Goal: Task Accomplishment & Management: Manage account settings

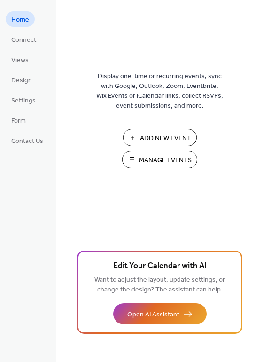
click at [162, 159] on span "Manage Events" at bounding box center [165, 161] width 53 height 10
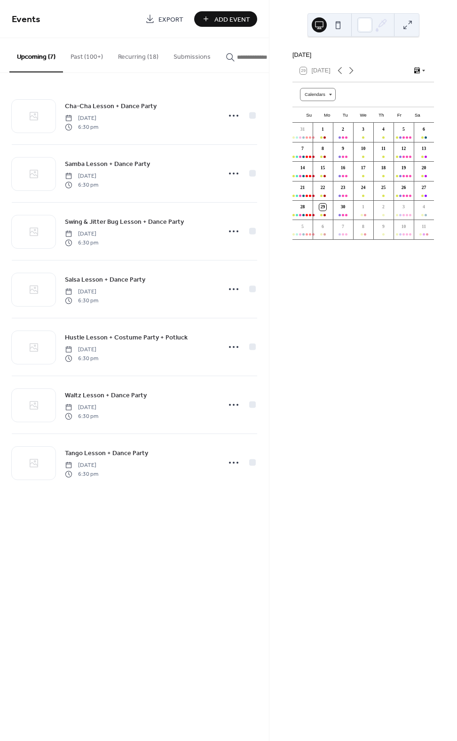
click at [184, 63] on button "Submissions" at bounding box center [192, 54] width 52 height 33
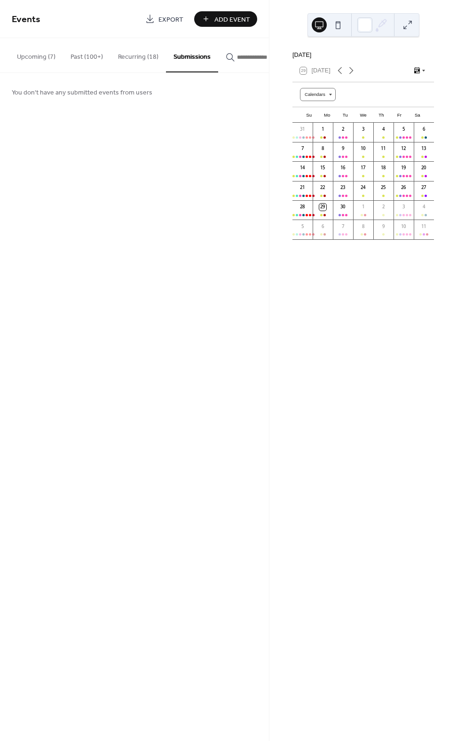
click at [127, 61] on button "Recurring (18)" at bounding box center [139, 54] width 56 height 33
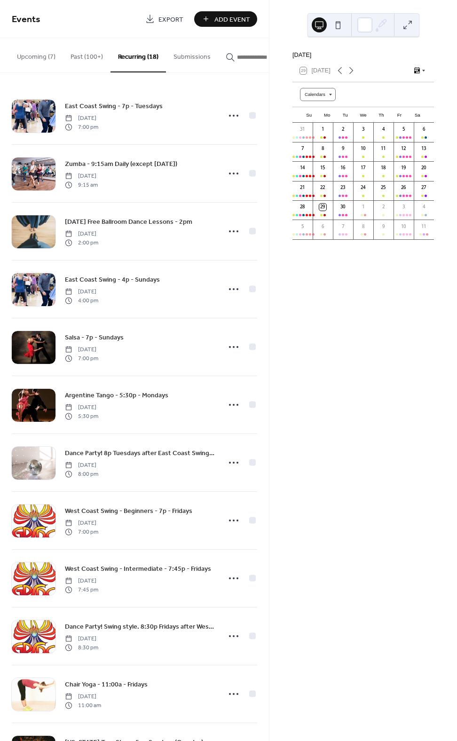
click at [89, 61] on button "Past (100+)" at bounding box center [87, 54] width 48 height 33
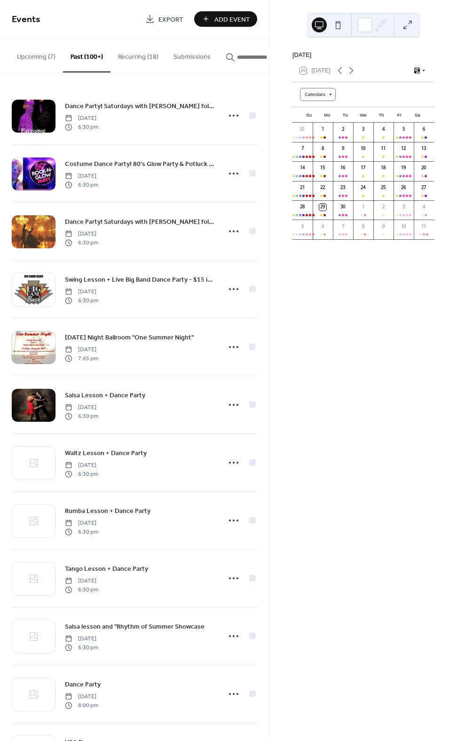
click at [26, 59] on button "Upcoming (7)" at bounding box center [36, 54] width 54 height 33
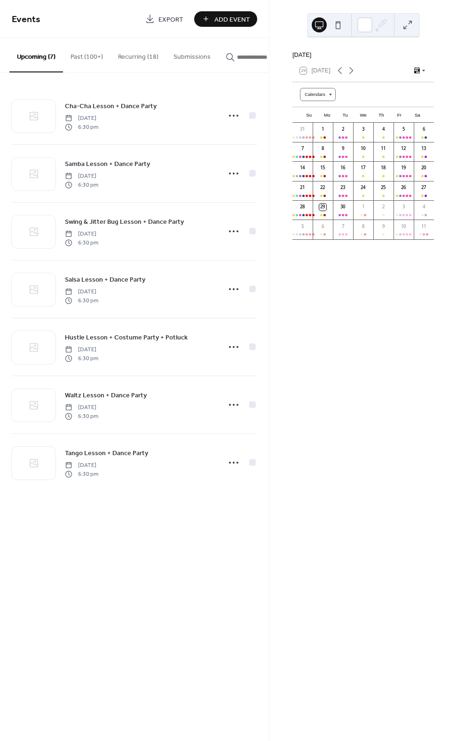
click at [139, 53] on button "Recurring (18)" at bounding box center [139, 54] width 56 height 33
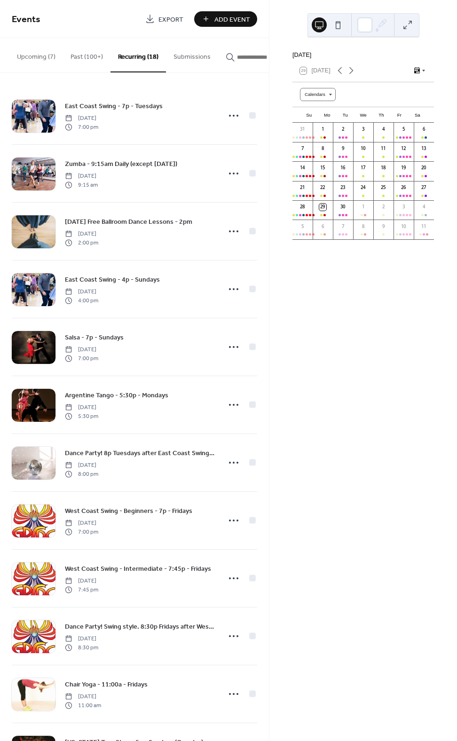
click at [255, 59] on input "button" at bounding box center [265, 57] width 56 height 10
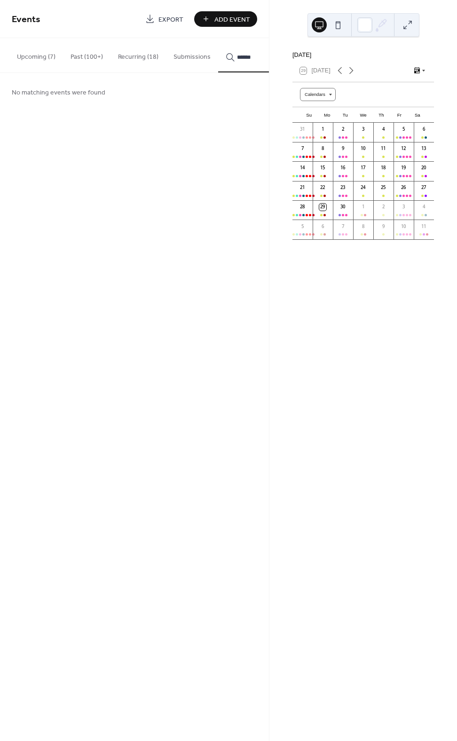
click at [243, 56] on input "******" at bounding box center [265, 57] width 56 height 10
type input "******"
click at [243, 56] on input "******" at bounding box center [265, 57] width 56 height 10
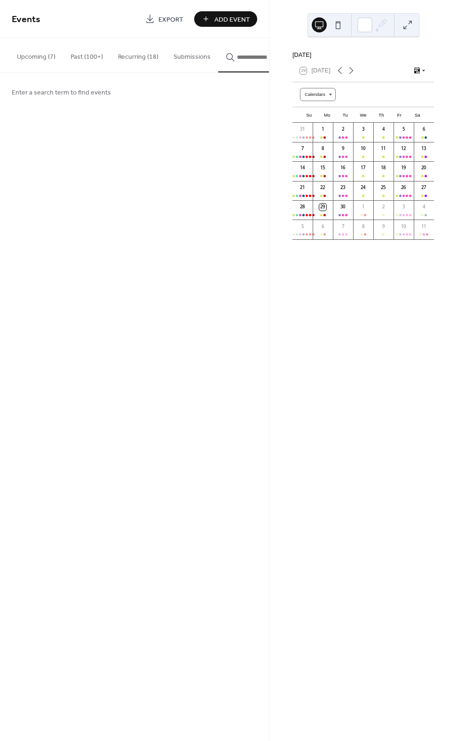
click at [193, 168] on div "Events Export Add Event Upcoming (7) Past (100+) Recurring (18) Submissions Cha…" at bounding box center [134, 370] width 269 height 741
click at [173, 60] on button "Submissions" at bounding box center [192, 54] width 52 height 33
click at [139, 60] on button "Recurring (18)" at bounding box center [139, 54] width 56 height 33
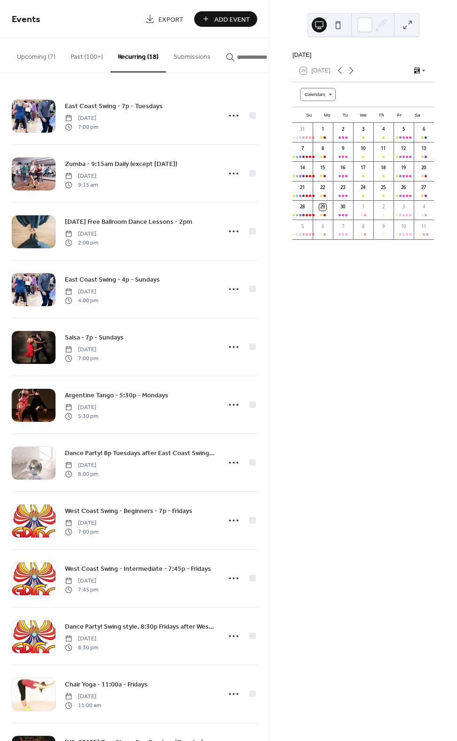
click at [167, 24] on span "Export" at bounding box center [171, 20] width 25 height 10
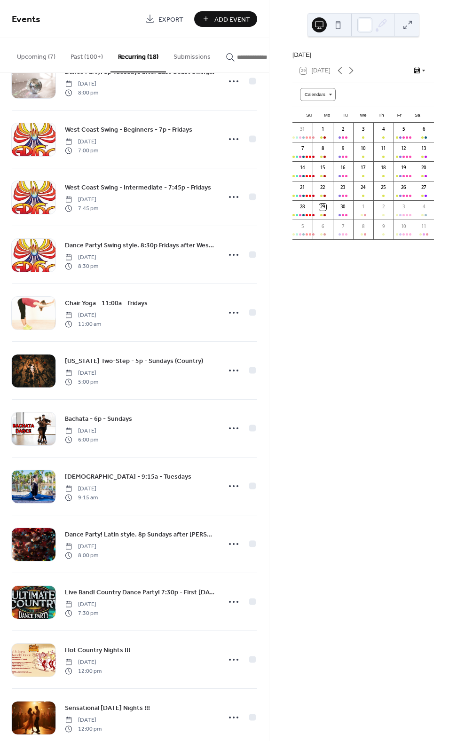
scroll to position [404, 0]
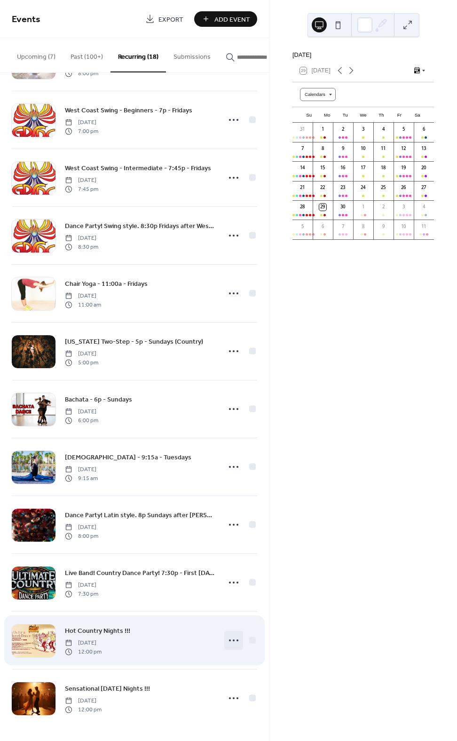
click at [238, 638] on div at bounding box center [233, 640] width 19 height 19
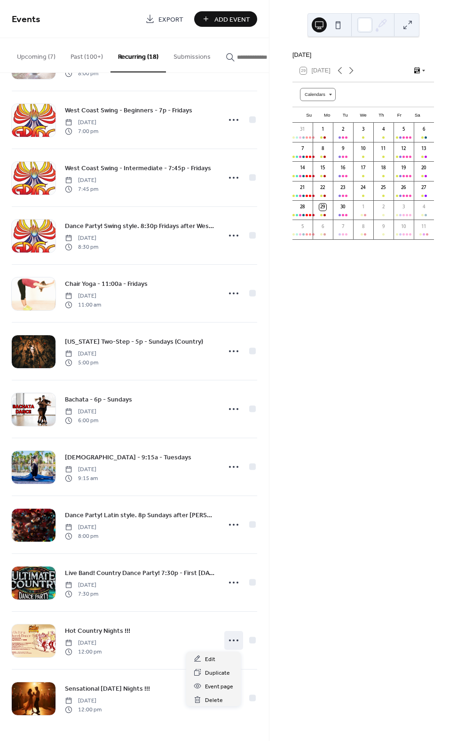
click at [334, 631] on div "September 2025 29 Today Calendars Su Mo Tu We Th Fr Sa 31 1 2 3 4 5 6 7 8 9 10 …" at bounding box center [364, 370] width 188 height 741
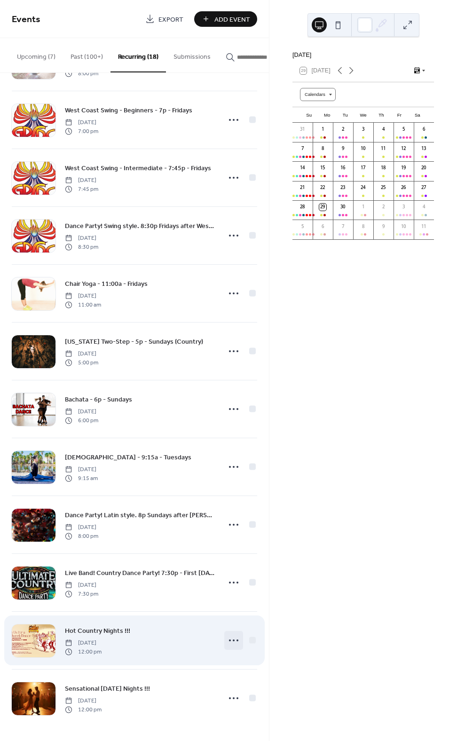
click at [229, 643] on icon at bounding box center [233, 640] width 15 height 15
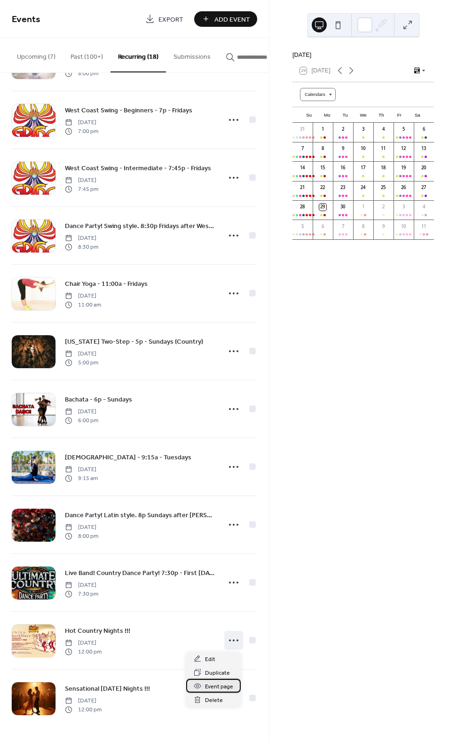
click at [225, 688] on span "Event page" at bounding box center [219, 687] width 28 height 10
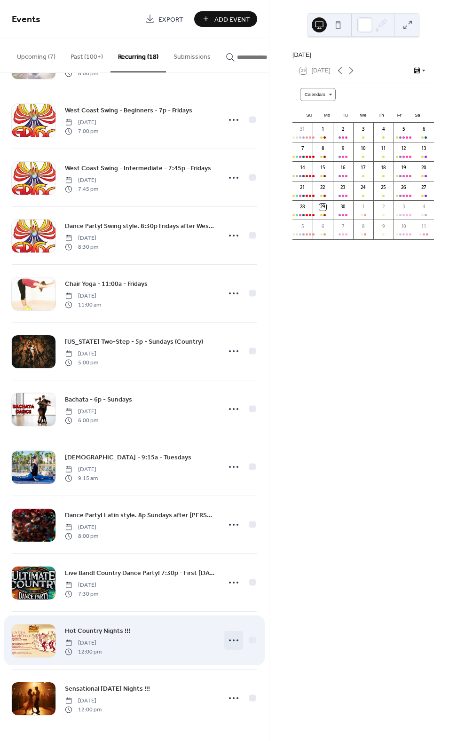
click at [232, 639] on icon at bounding box center [233, 640] width 15 height 15
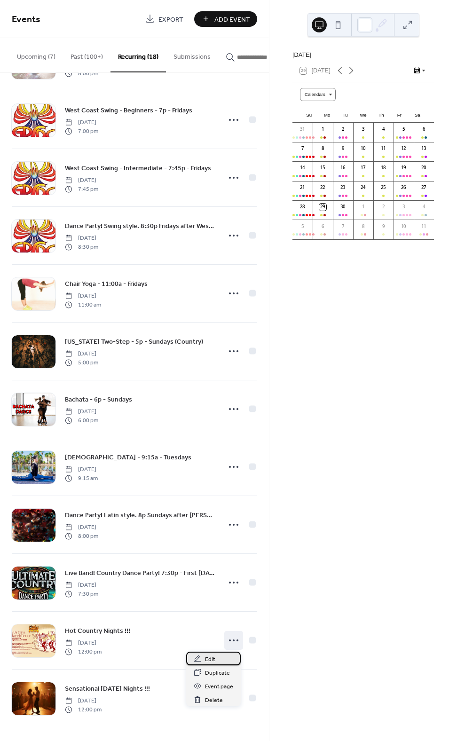
click at [214, 655] on span "Edit" at bounding box center [210, 660] width 10 height 10
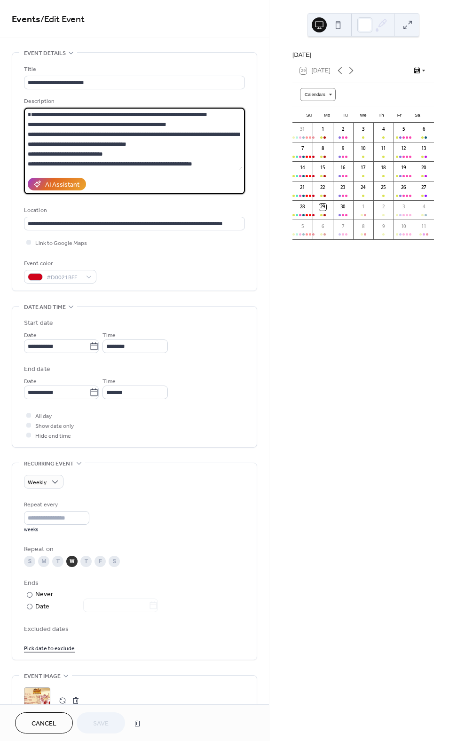
click at [205, 112] on textarea "**********" at bounding box center [133, 139] width 218 height 63
type textarea "**********"
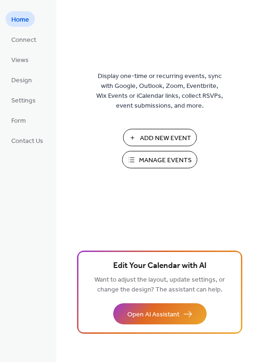
click at [176, 162] on span "Manage Events" at bounding box center [165, 161] width 53 height 10
click at [190, 161] on span "Manage Events" at bounding box center [165, 161] width 53 height 10
click at [156, 134] on span "Add New Event" at bounding box center [165, 139] width 51 height 10
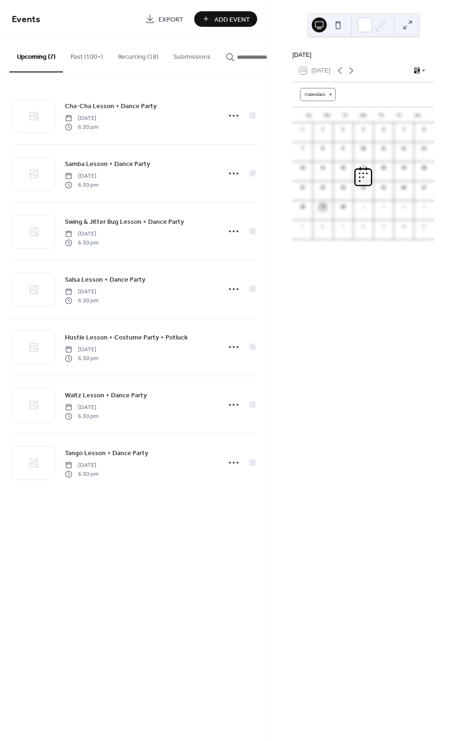
click at [140, 607] on div "Events Export Add Event Upcoming (7) Past (100+) Recurring (18) Submissions Cha…" at bounding box center [134, 370] width 269 height 741
click at [77, 58] on button "Past (100+)" at bounding box center [87, 54] width 48 height 33
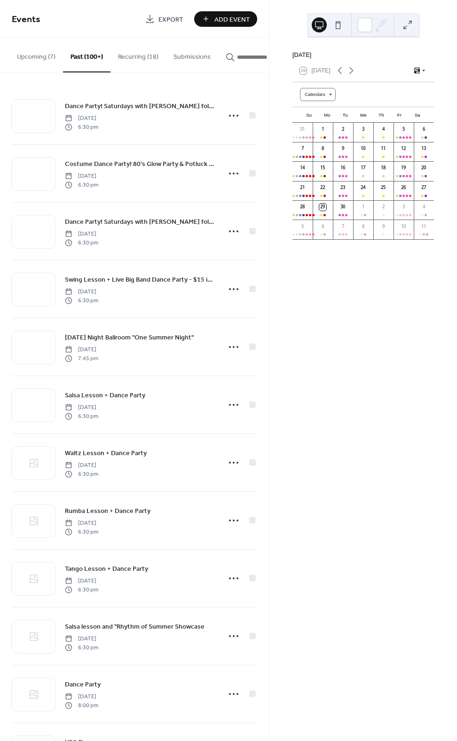
click at [128, 55] on button "Recurring (18)" at bounding box center [139, 54] width 56 height 33
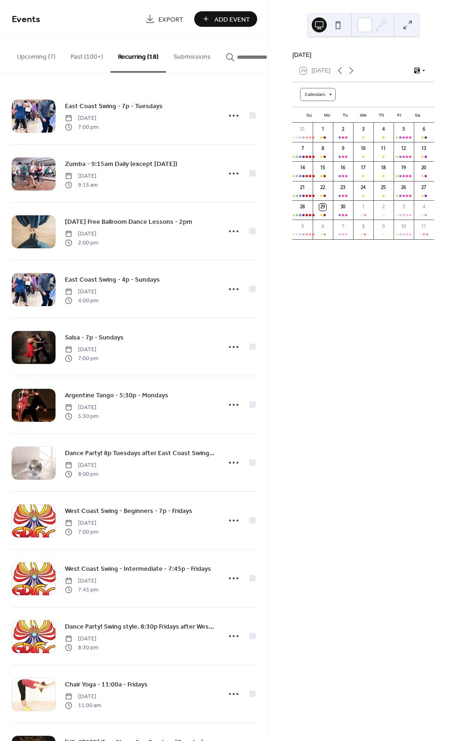
click at [292, 449] on div "September 2025 29 Today Calendars Su Mo Tu We Th Fr Sa 31 1 2 3 4 5 6 7 8 9 10 …" at bounding box center [364, 370] width 188 height 741
click at [221, 16] on span "Add Event" at bounding box center [233, 20] width 36 height 10
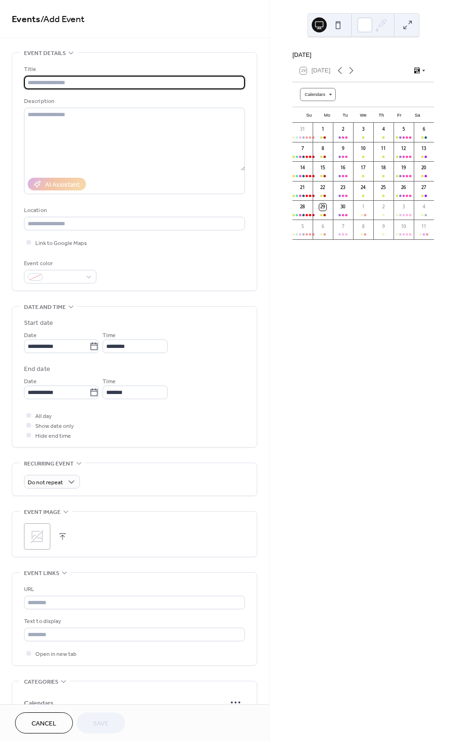
click at [92, 82] on input "text" at bounding box center [134, 83] width 221 height 14
type input "**********"
